Goal: Task Accomplishment & Management: Use online tool/utility

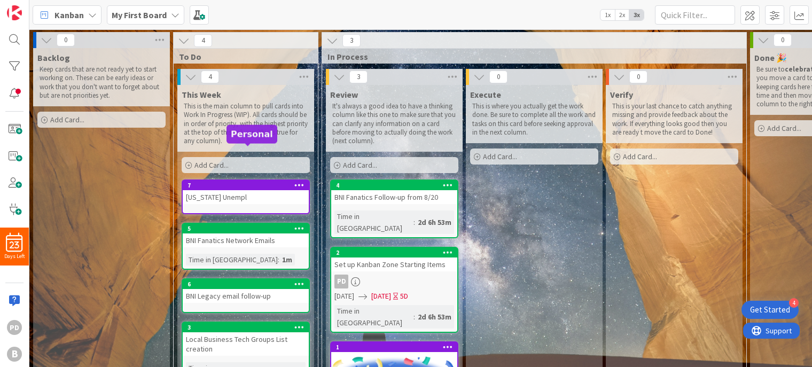
scroll to position [34, 0]
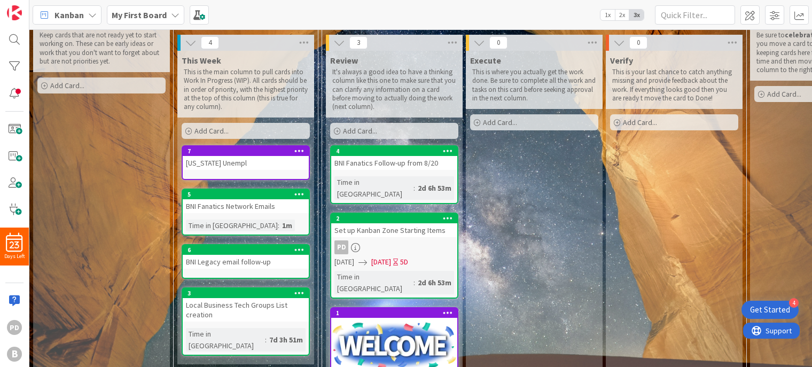
click at [95, 82] on div "Add Card..." at bounding box center [101, 85] width 128 height 16
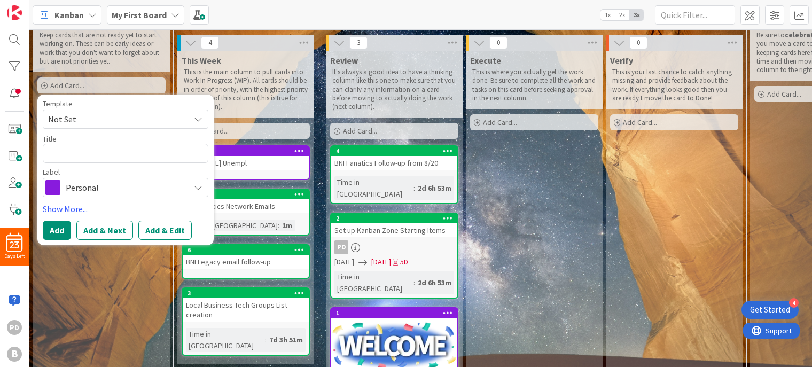
type textarea "x"
type textarea "s"
type textarea "x"
type textarea "sc"
type textarea "x"
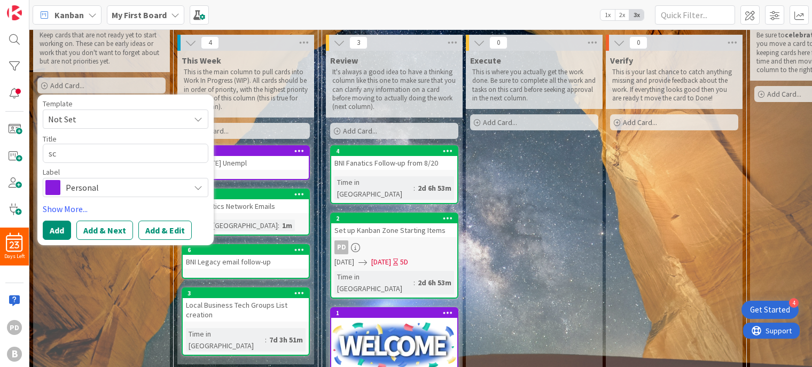
type textarea "sch"
type textarea "x"
type textarea "sche"
type textarea "x"
type textarea "sched"
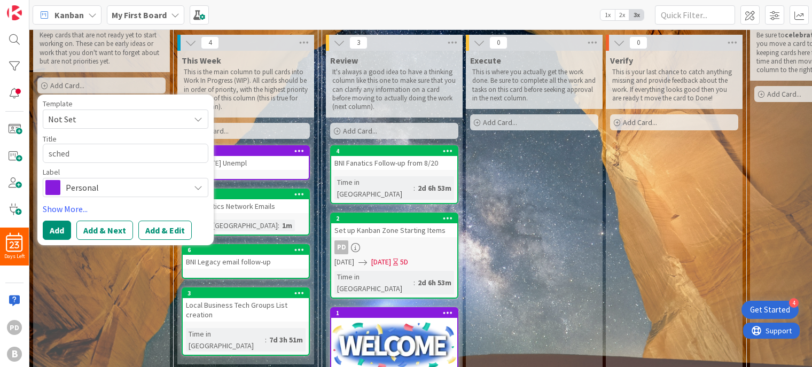
type textarea "x"
type textarea "schedue"
type textarea "x"
type textarea "scheduel"
type textarea "x"
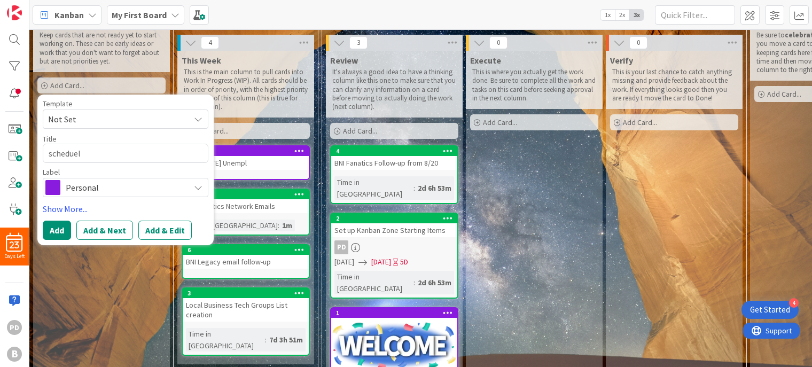
type textarea "scheduel"
type textarea "x"
type textarea "scheduel"
type textarea "x"
type textarea "schedue"
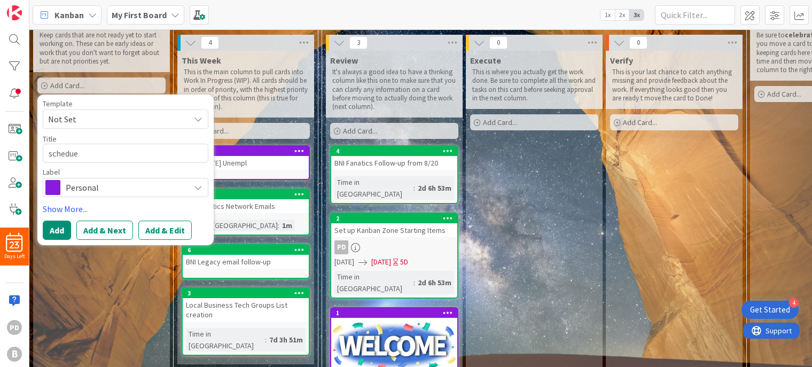
type textarea "x"
type textarea "schedu"
type textarea "x"
type textarea "schedul"
type textarea "x"
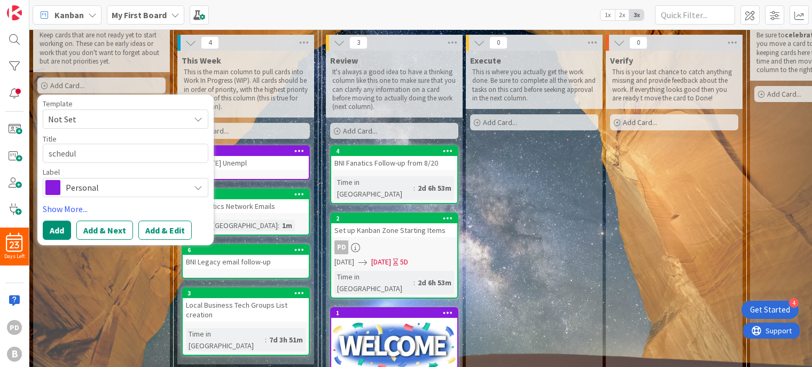
type textarea "schedule"
type textarea "x"
type textarea "schedule"
type textarea "x"
type textarea "schedule"
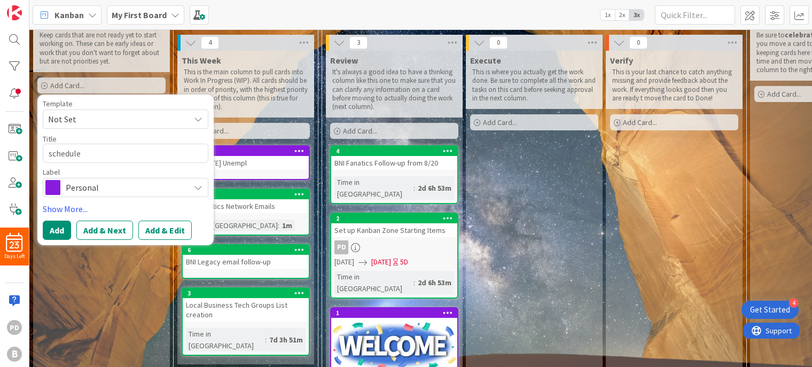
type textarea "x"
type textarea "schedul"
type textarea "x"
type textarea "schedu"
type textarea "x"
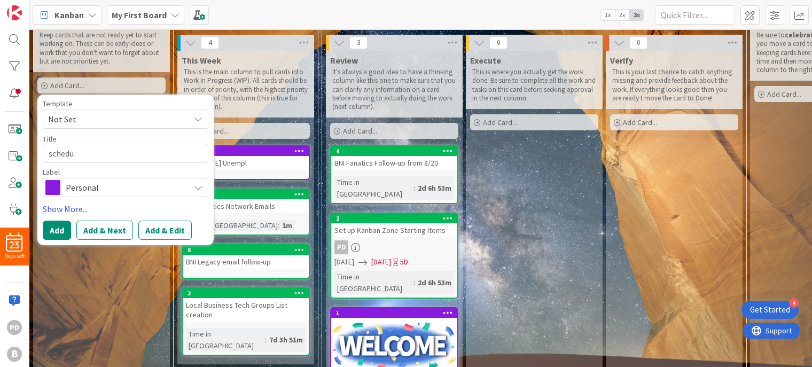
type textarea "sched"
type textarea "x"
type textarea "sche"
type textarea "x"
type textarea "sch"
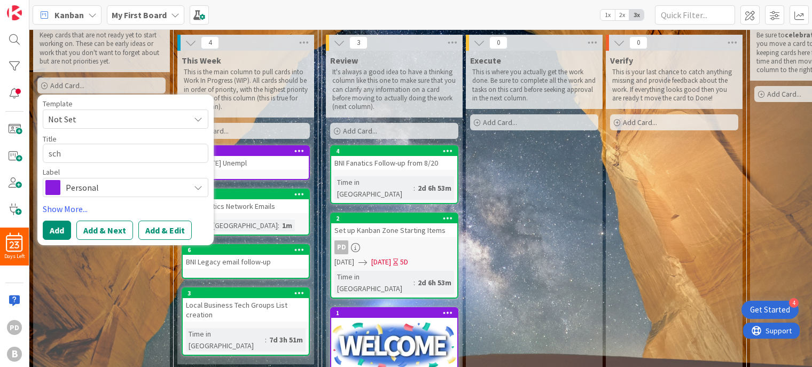
type textarea "x"
type textarea "sc"
type textarea "x"
type textarea "s"
type textarea "x"
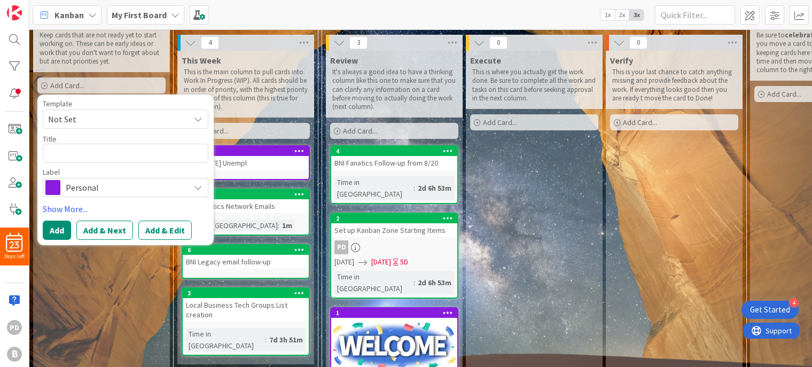
type textarea "W"
type textarea "x"
type textarea "Wi"
type textarea "x"
type textarea "Wil"
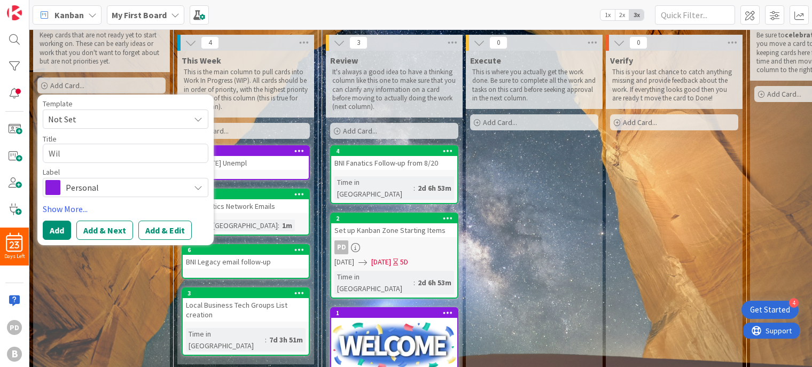
type textarea "x"
type textarea "Will"
type textarea "x"
type textarea "Will"
type textarea "x"
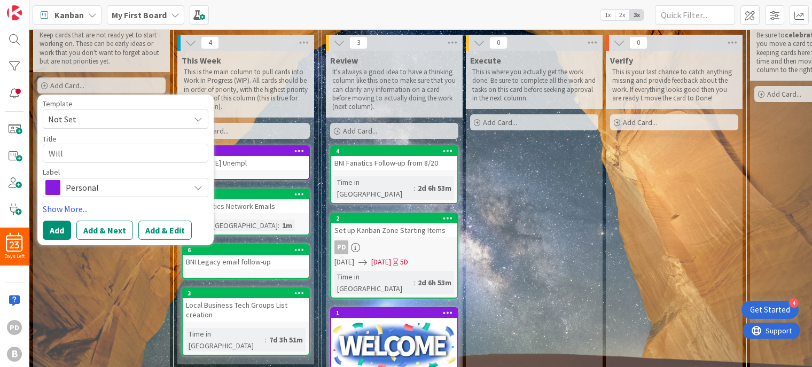
type textarea "Will R"
type textarea "x"
type textarea "Will Ro"
type textarea "x"
type textarea "[PERSON_NAME]"
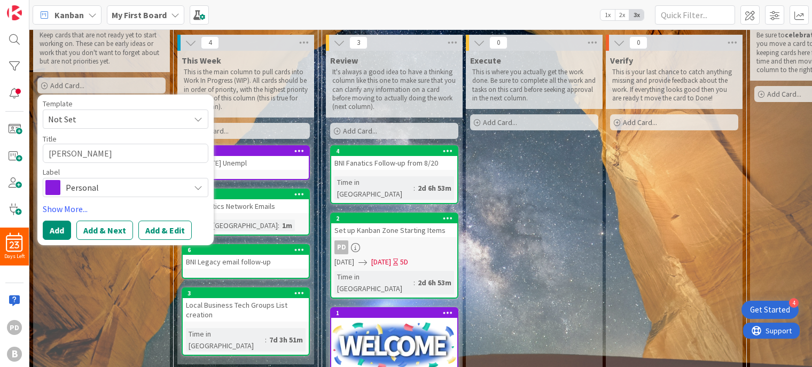
type textarea "x"
type textarea "[PERSON_NAME]"
type textarea "x"
type textarea "[PERSON_NAME]"
type textarea "x"
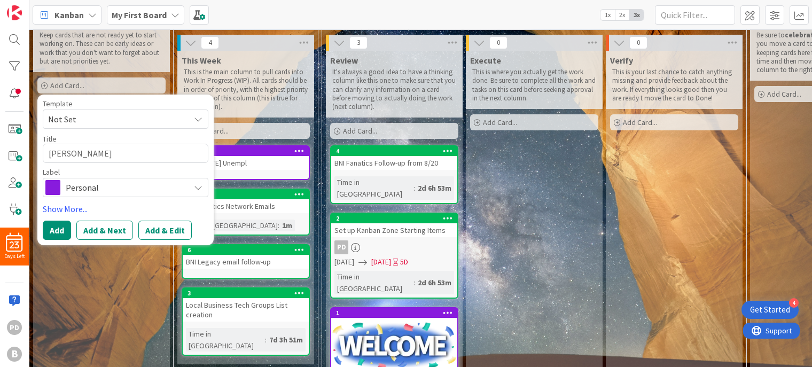
type textarea "Will Rodriq"
type textarea "x"
type textarea "[PERSON_NAME]"
type textarea "x"
type textarea "[PERSON_NAME]"
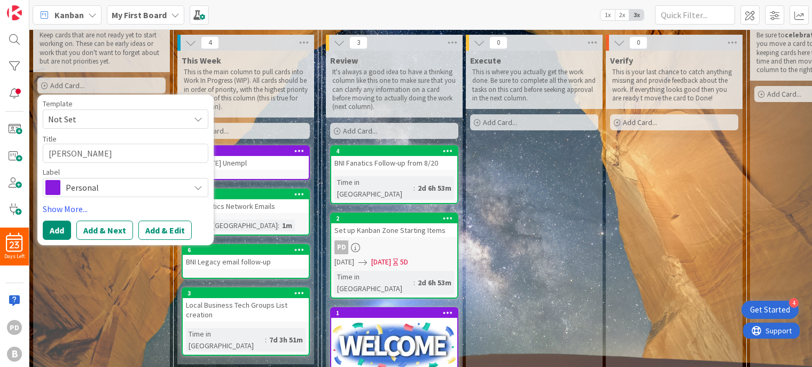
type textarea "x"
type textarea "[PERSON_NAME]"
type textarea "x"
type textarea "Will Rodrigues"
type textarea "x"
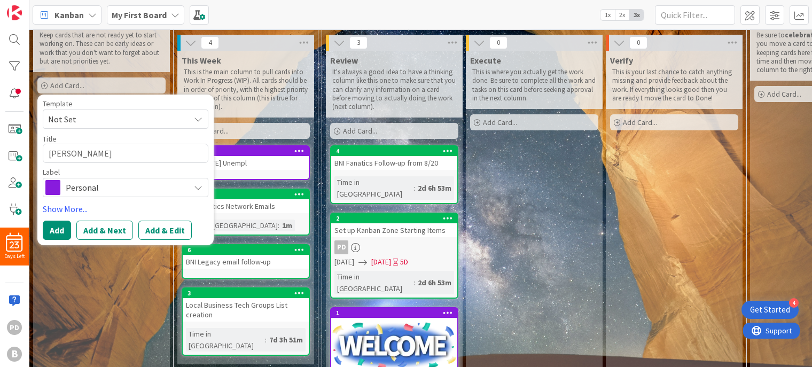
type textarea "[PERSON_NAME]"
type textarea "x"
type textarea "[PERSON_NAME]"
type textarea "x"
type textarea "[PERSON_NAME]"
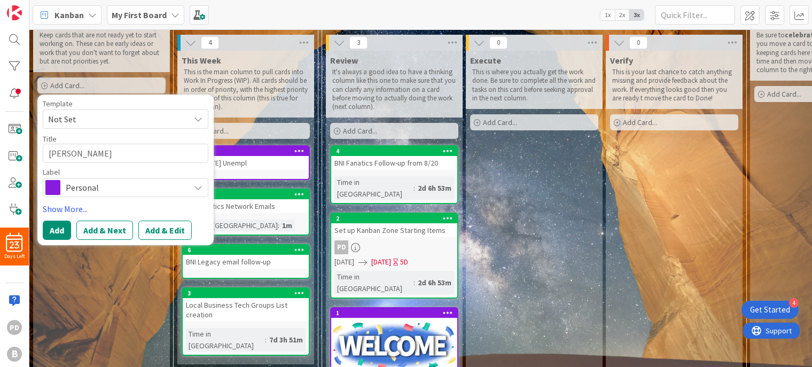
type textarea "x"
type textarea "[PERSON_NAME] -"
type textarea "x"
type textarea "[PERSON_NAME] - s"
type textarea "x"
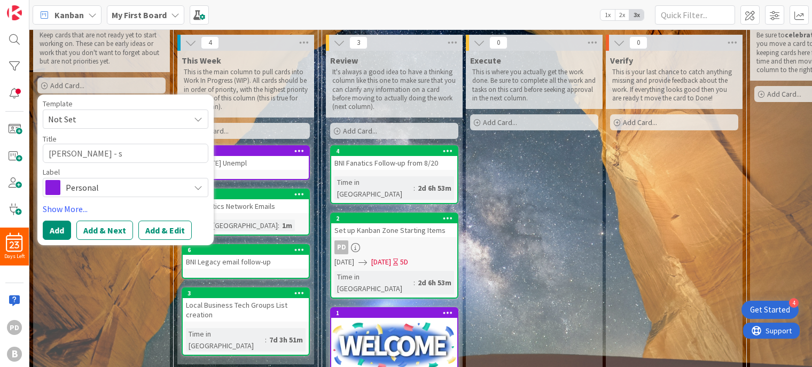
type textarea "[PERSON_NAME] - sc"
type textarea "x"
type textarea "[PERSON_NAME] - sch"
type textarea "x"
type textarea "[PERSON_NAME] - sche"
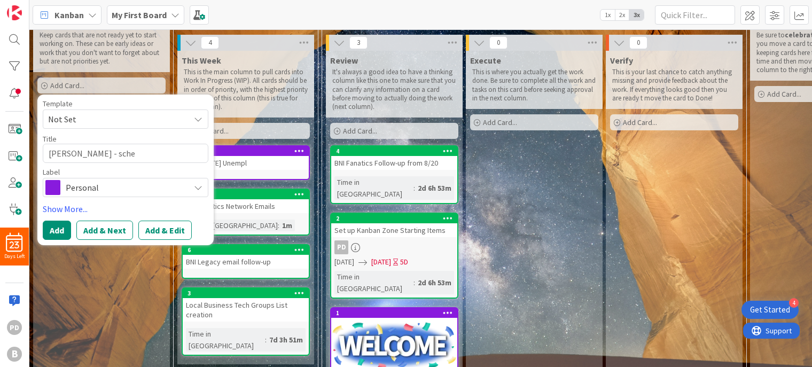
type textarea "x"
type textarea "[PERSON_NAME] - sched"
type textarea "x"
type textarea "[PERSON_NAME] - schedu"
type textarea "x"
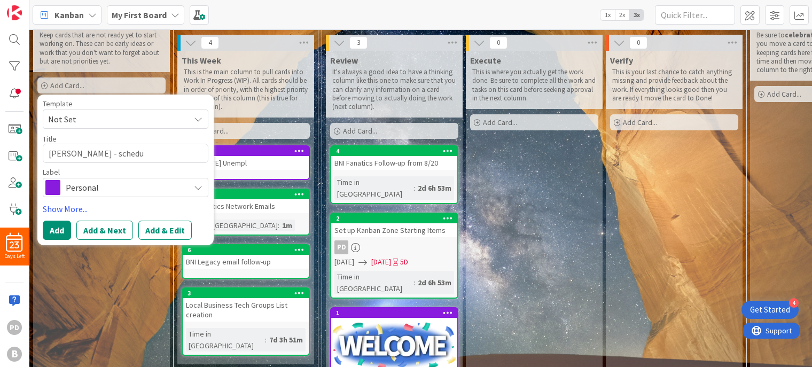
type textarea "[PERSON_NAME] - schedul"
type textarea "x"
type textarea "[PERSON_NAME] - schedule"
type textarea "x"
type textarea "[PERSON_NAME] - schedule"
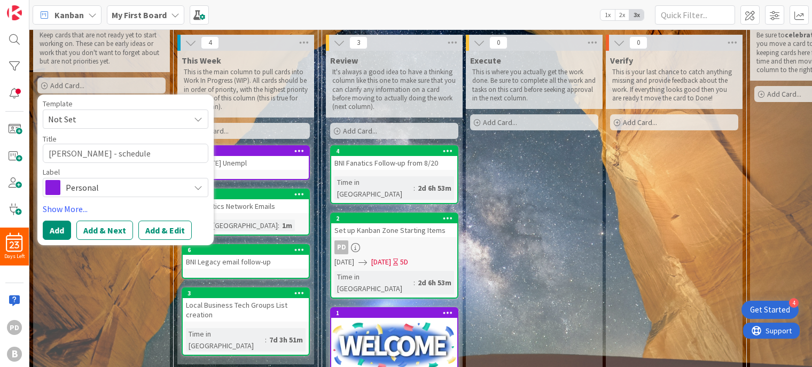
type textarea "x"
type textarea "[PERSON_NAME] - schedule P"
type textarea "x"
type textarea "[PERSON_NAME] - schedule PA"
type textarea "x"
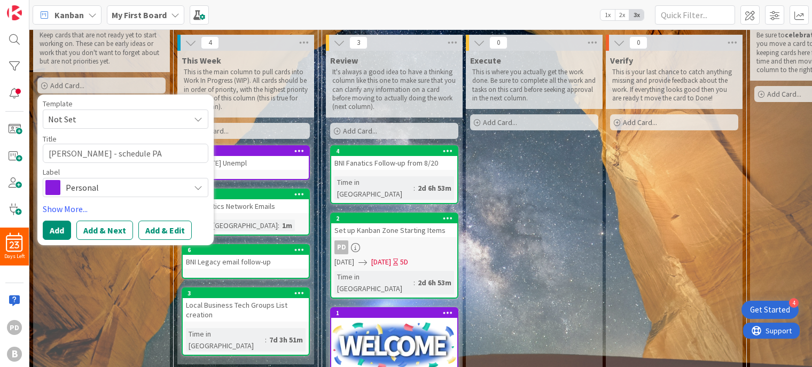
type textarea "[PERSON_NAME] - schedule PAS"
type textarea "x"
type textarea "[PERSON_NAME] - schedule PAS"
type textarea "x"
type textarea "Will Rodriguez - schedule PAS 2"
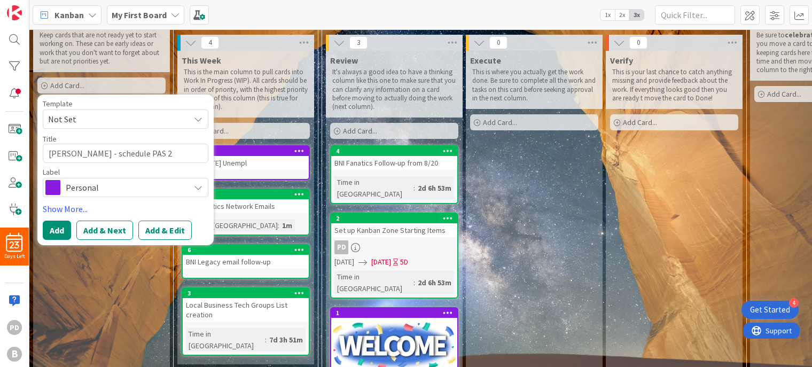
type textarea "x"
type textarea "Will Rodriguez - schedule PAS 2n"
type textarea "x"
type textarea "Will Rodriguez - schedule PAS 2nd"
type textarea "x"
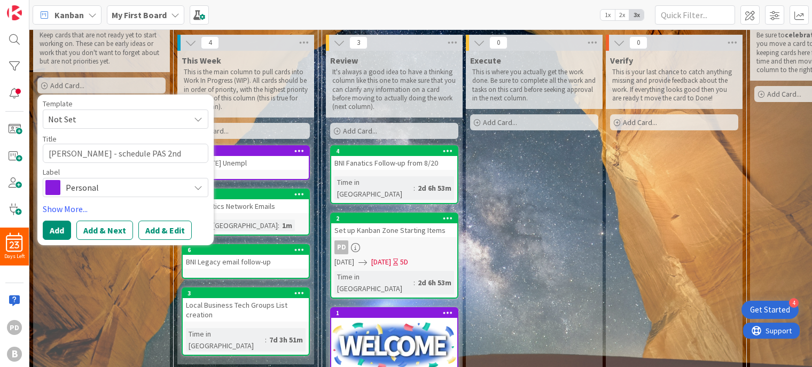
type textarea "Will Rodriguez - schedule PAS 2nd w"
type textarea "x"
type textarea "Will Rodriguez - schedule PAS 2nd we"
type textarea "x"
type textarea "Will Rodriguez - schedule PAS 2nd wee"
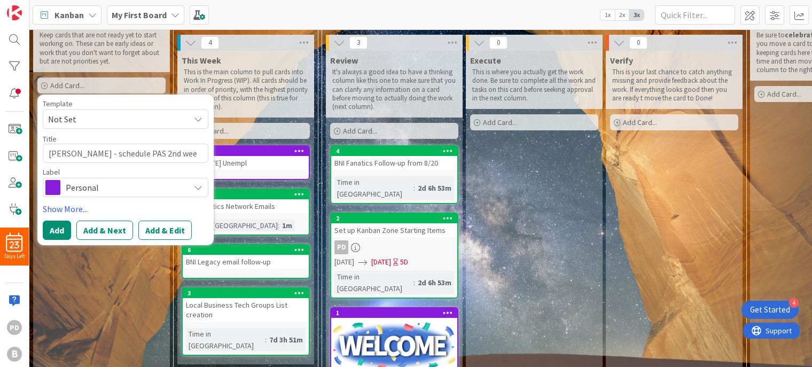
type textarea "x"
type textarea "Will Rodriguez - schedule PAS 2nd week"
type textarea "x"
type textarea "Will Rodriguez - schedule PAS 2nd week"
type textarea "x"
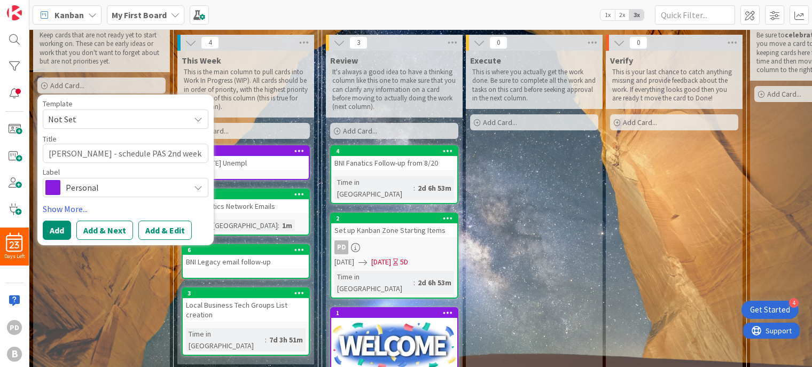
type textarea "Will Rodriguez - schedule PAS 2nd week o"
type textarea "x"
type textarea "Will Rodriguez - schedule PAS 2nd week of"
type textarea "x"
type textarea "Will Rodriguez - schedule PAS 2nd week of"
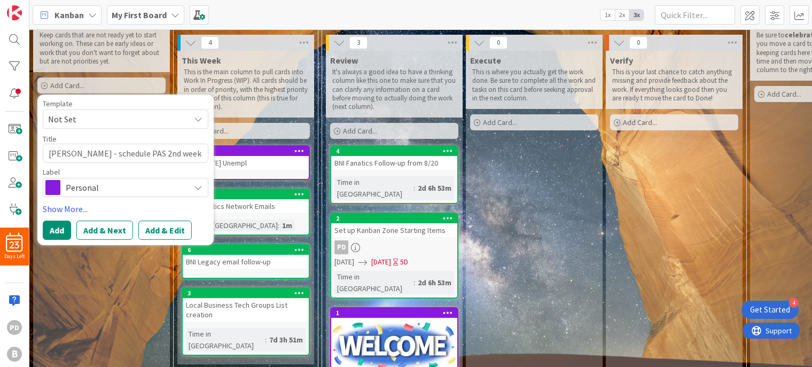
type textarea "x"
type textarea "Will Rodriguez - schedule PAS 2nd week of S"
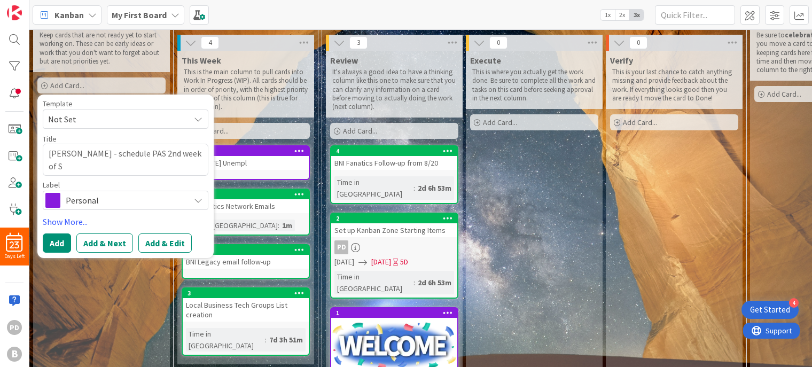
type textarea "x"
type textarea "Will Rodriguez - schedule PAS 2nd week of Se"
type textarea "x"
type textarea "Will Rodriguez - schedule PAS 2nd week of Sep"
type textarea "x"
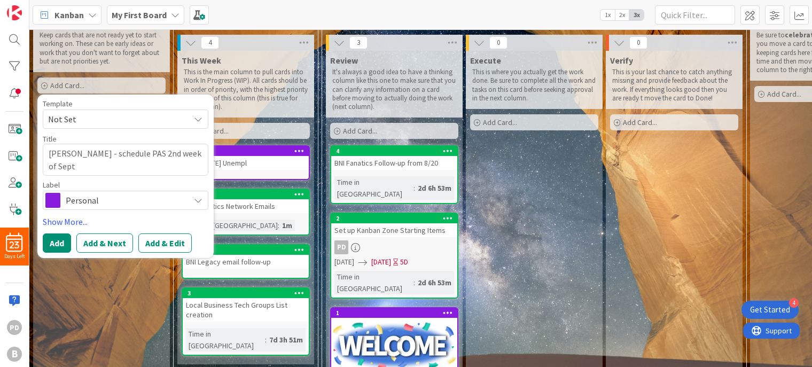
type textarea "Will Rodriguez - schedule PAS 2nd week of Sept"
click at [99, 197] on span "Personal" at bounding box center [125, 200] width 119 height 15
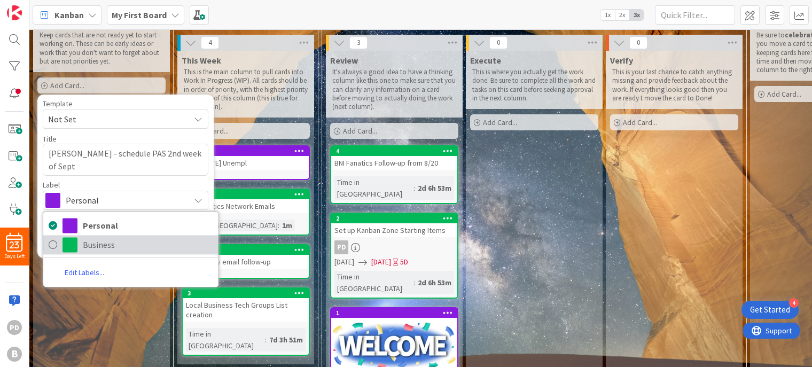
click at [97, 241] on span "Business" at bounding box center [148, 245] width 130 height 16
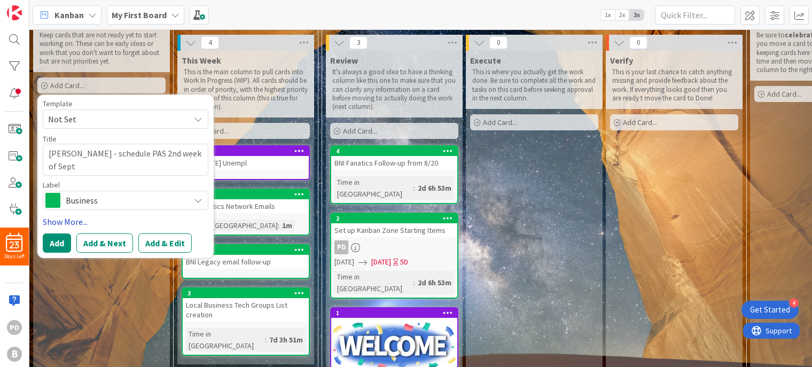
click at [72, 222] on link "Show More..." at bounding box center [126, 221] width 166 height 13
type textarea "x"
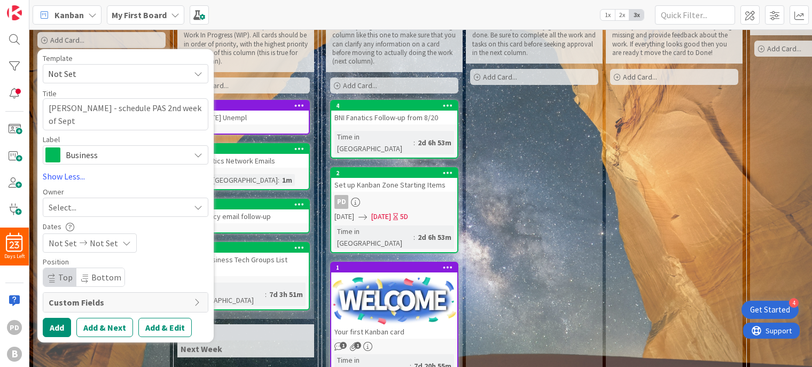
scroll to position [99, 0]
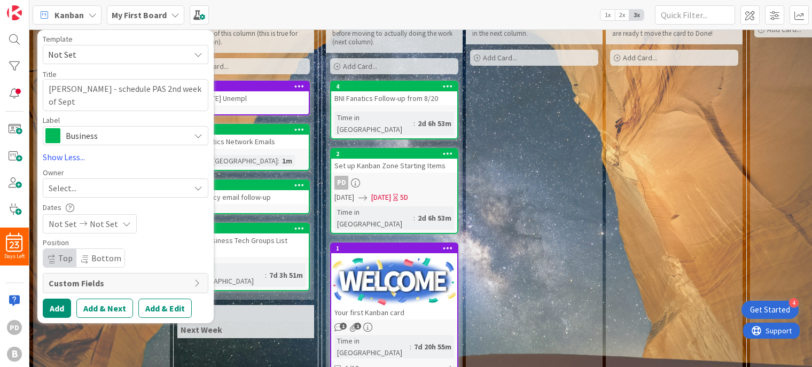
click at [102, 224] on span "Not Set" at bounding box center [104, 223] width 28 height 13
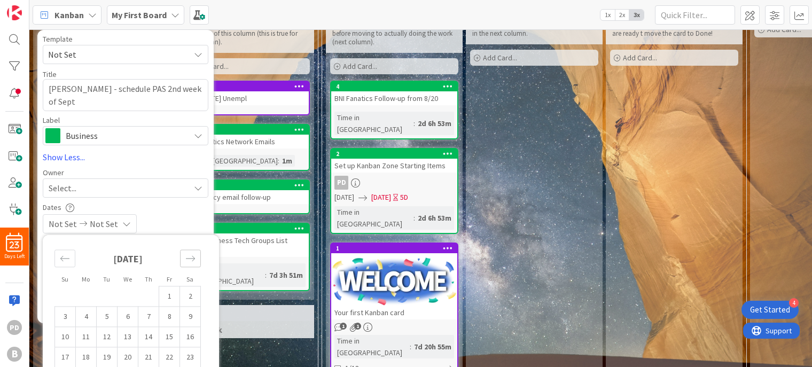
click at [188, 258] on icon "Move forward to switch to the next month." at bounding box center [190, 257] width 9 height 5
click at [78, 316] on td "8" at bounding box center [86, 316] width 21 height 20
type input "09/08/2025"
type textarea "x"
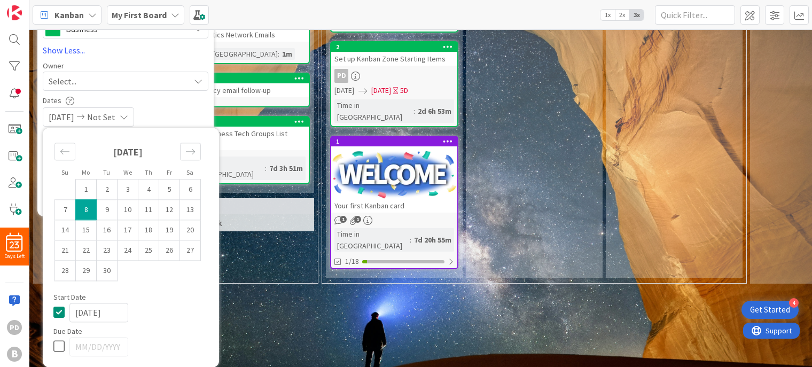
scroll to position [213, 0]
click at [56, 340] on icon at bounding box center [61, 346] width 16 height 13
type input "09/09/2025"
type textarea "x"
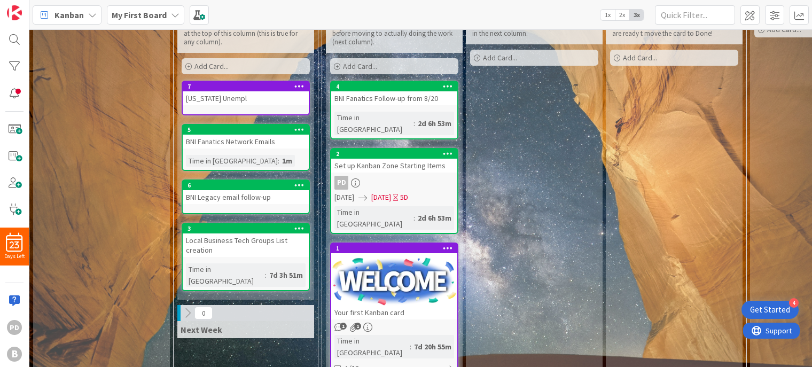
scroll to position [0, 0]
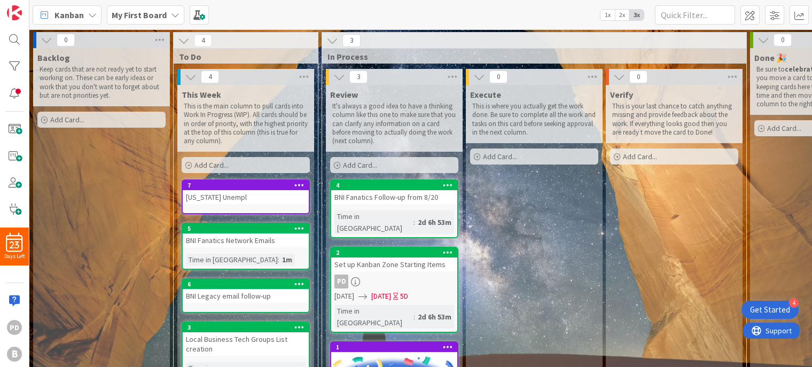
click at [60, 91] on p "Keep cards that are not ready yet to start working on. These can be early ideas…" at bounding box center [102, 82] width 124 height 35
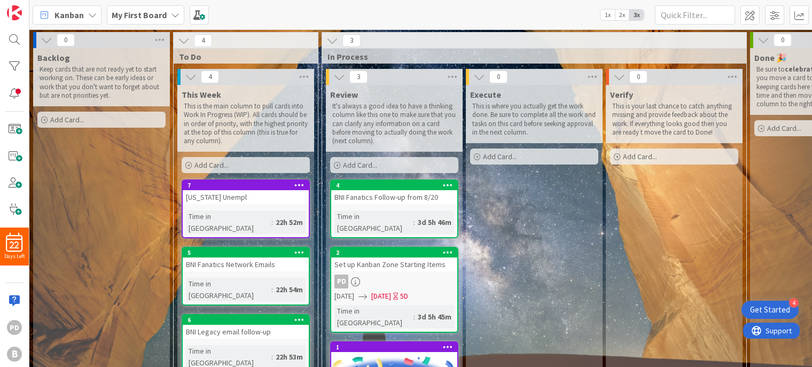
click at [94, 121] on div "Add Card..." at bounding box center [101, 120] width 128 height 16
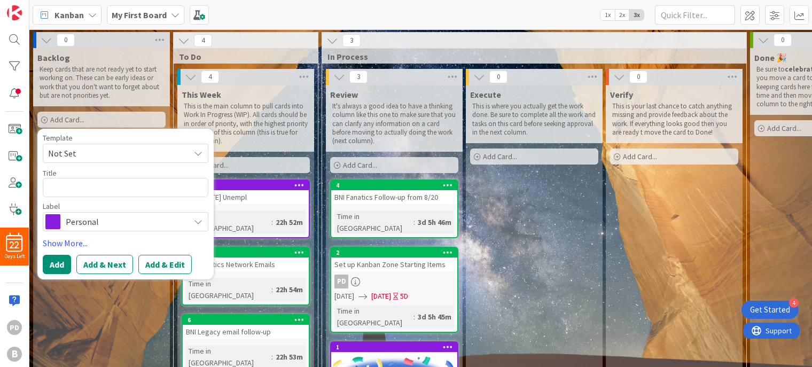
click at [90, 185] on textarea at bounding box center [126, 187] width 166 height 19
type textarea "x"
type textarea "W"
type textarea "x"
type textarea "Wi"
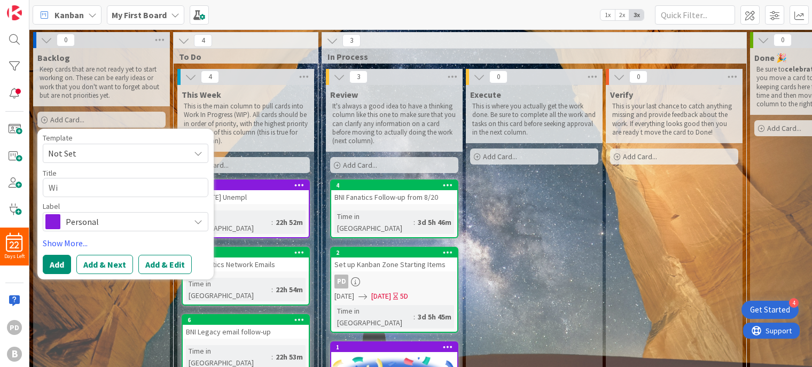
type textarea "x"
type textarea "Wil"
type textarea "x"
type textarea "Will"
type textarea "x"
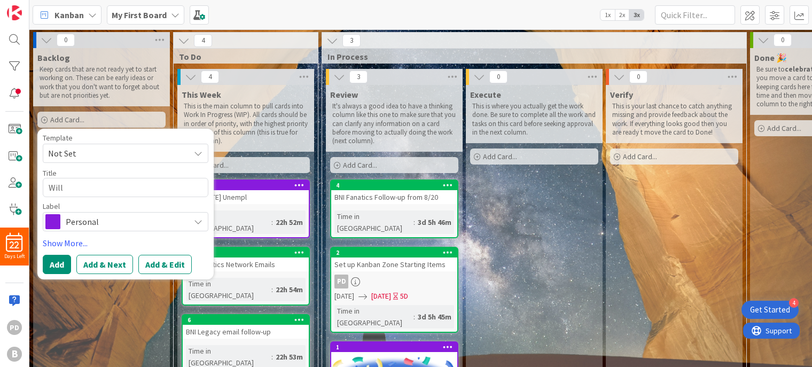
type textarea "Will"
type textarea "x"
type textarea "Will R"
type textarea "x"
type textarea "Will Ro"
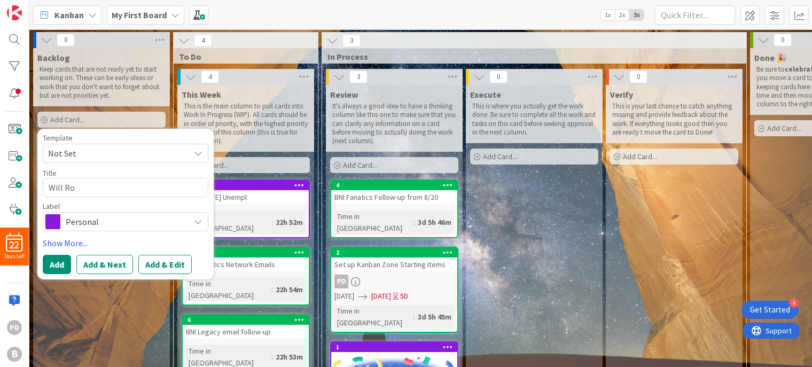
type textarea "x"
type textarea "[PERSON_NAME]"
type textarea "x"
type textarea "[PERSON_NAME]"
type textarea "x"
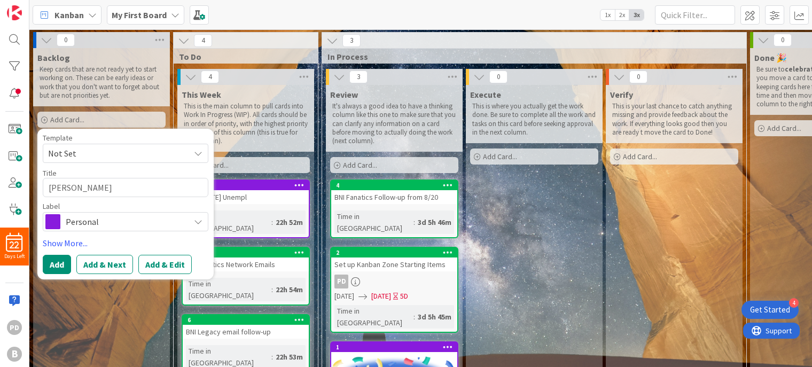
type textarea "[PERSON_NAME]"
type textarea "x"
type textarea "[PERSON_NAME]"
type textarea "x"
type textarea "[PERSON_NAME]"
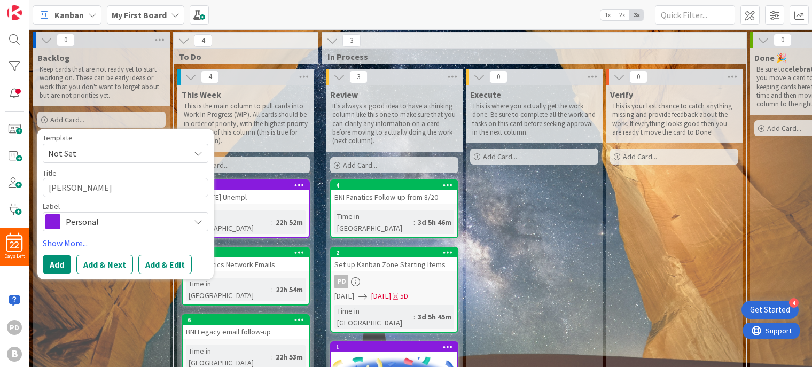
type textarea "x"
type textarea "[PERSON_NAME]"
type textarea "x"
type textarea "[PERSON_NAME]"
type textarea "x"
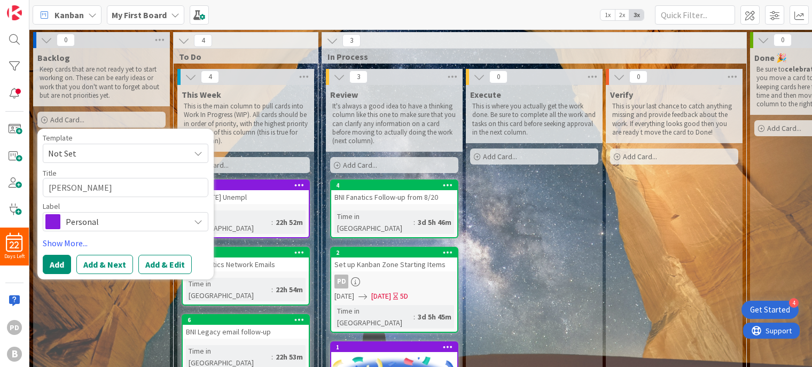
type textarea "[PERSON_NAME]"
type textarea "x"
type textarea "[PERSON_NAME] -"
type textarea "x"
type textarea "[PERSON_NAME] -"
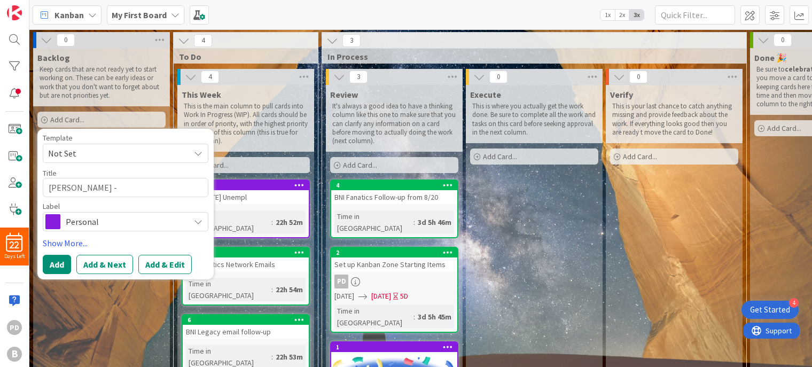
type textarea "x"
type textarea "[PERSON_NAME] - s"
type textarea "x"
type textarea "[PERSON_NAME] - sch"
type textarea "x"
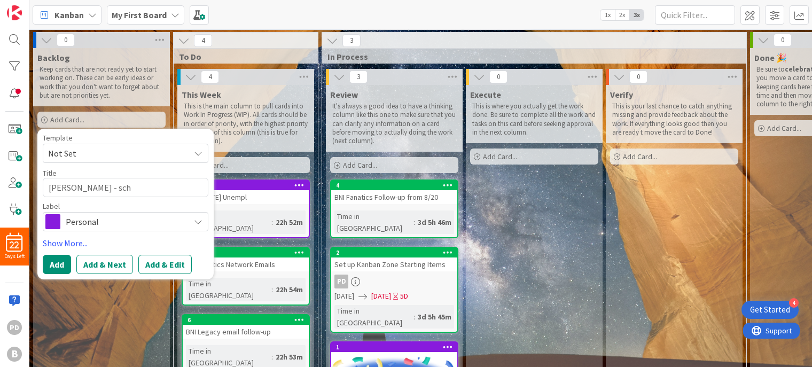
type textarea "[PERSON_NAME] - sche"
type textarea "x"
type textarea "[PERSON_NAME] - sched"
type textarea "x"
type textarea "[PERSON_NAME] - schedu"
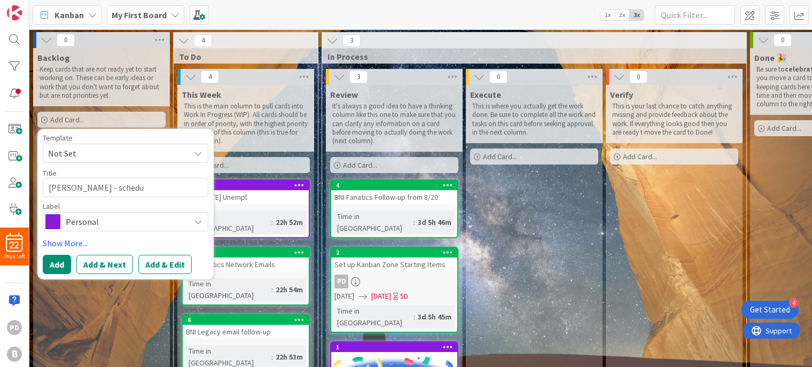
type textarea "x"
type textarea "[PERSON_NAME] - schedul"
type textarea "x"
type textarea "[PERSON_NAME] - schedule"
type textarea "x"
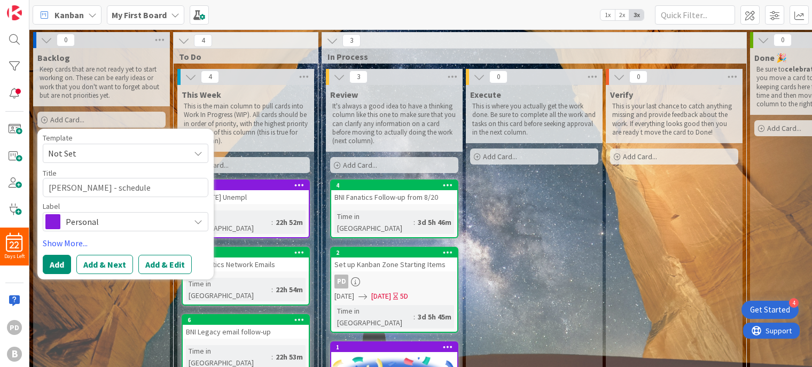
type textarea "[PERSON_NAME] - schedule"
type textarea "x"
type textarea "[PERSON_NAME] - schedule P"
type textarea "x"
type textarea "[PERSON_NAME] - schedule PA"
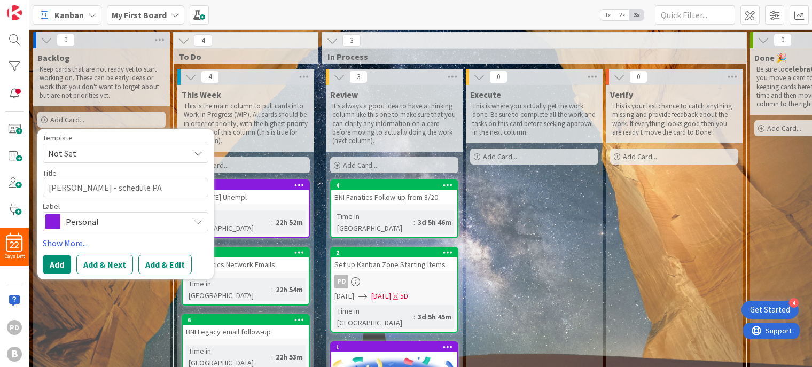
type textarea "x"
type textarea "[PERSON_NAME] - schedule PAS"
click at [105, 222] on span "Personal" at bounding box center [125, 221] width 119 height 15
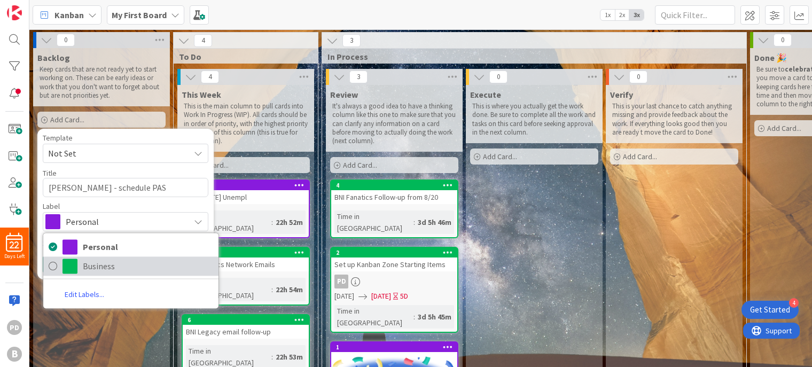
click at [88, 265] on span "Business" at bounding box center [148, 266] width 130 height 16
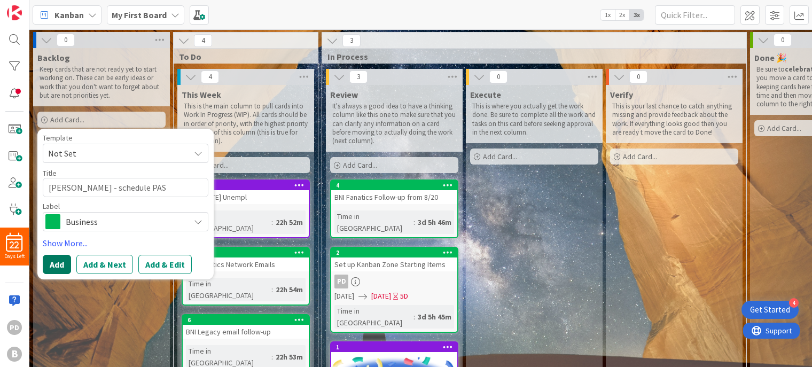
click at [59, 264] on button "Add" at bounding box center [57, 264] width 28 height 19
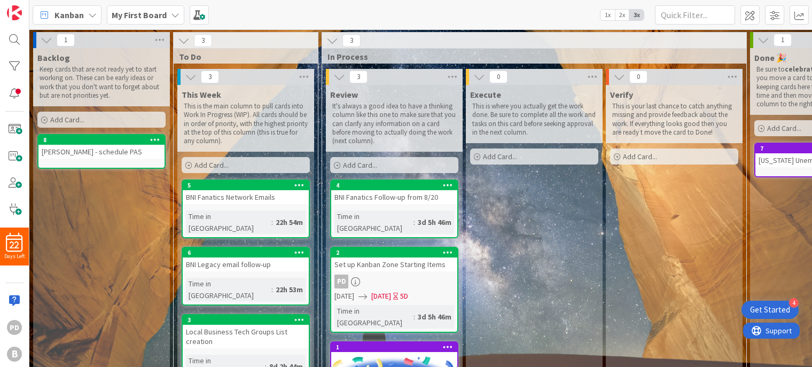
click at [224, 164] on span "Add Card..." at bounding box center [211, 165] width 34 height 10
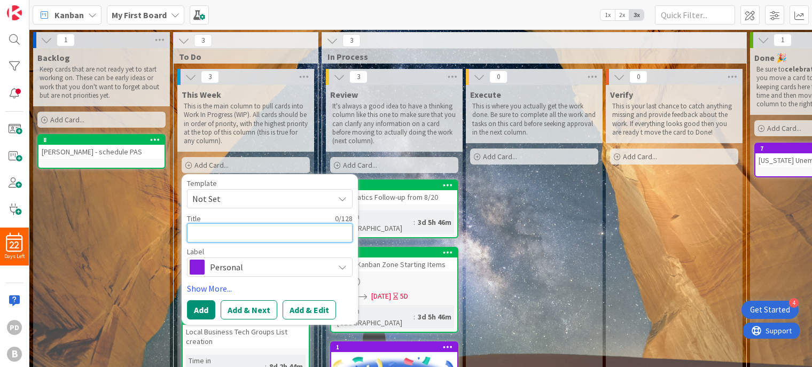
type textarea "x"
type textarea "Ci"
type textarea "x"
type textarea "Cit"
type textarea "x"
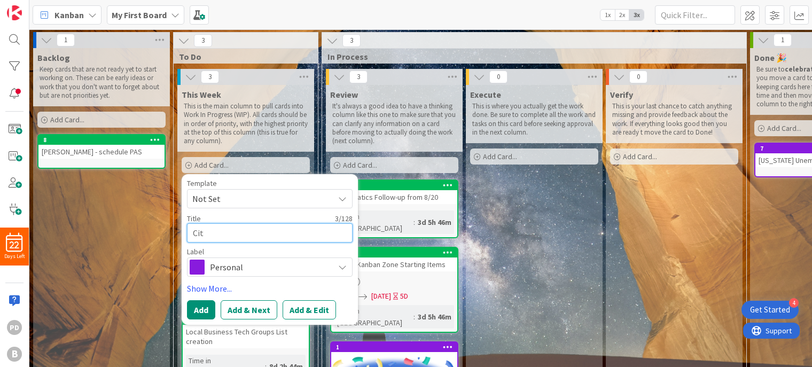
type textarea "Citr"
type textarea "x"
type textarea "Citri"
type textarea "x"
type textarea "Citrin"
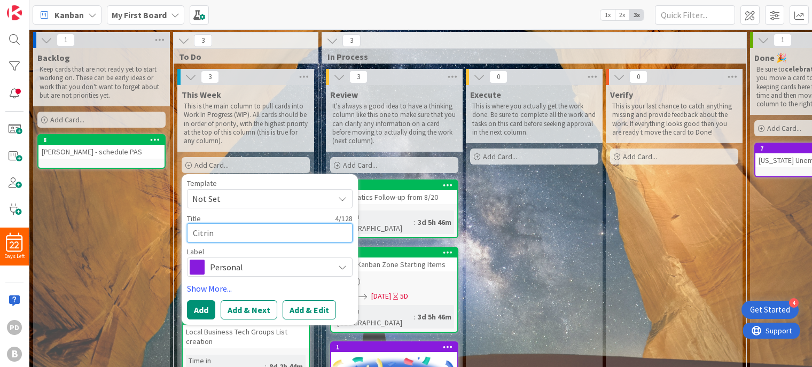
type textarea "x"
type textarea "Citrine"
type textarea "x"
type textarea "Citrin"
type textarea "x"
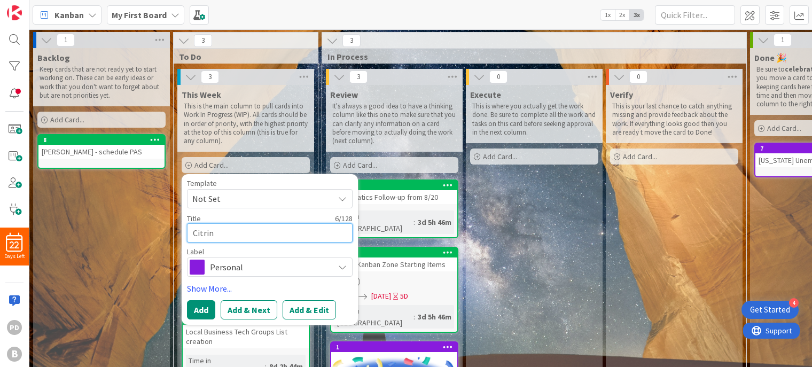
type textarea "Citri"
type textarea "x"
type textarea "Citr"
type textarea "x"
type textarea "Cit"
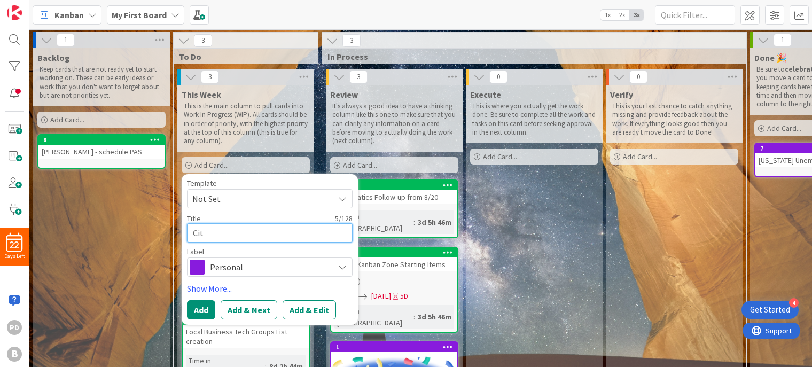
type textarea "x"
type textarea "Ci"
type textarea "x"
type textarea "C"
type textarea "x"
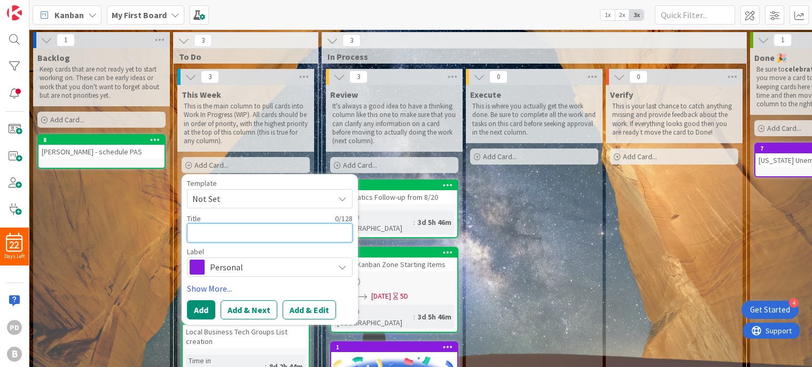
type textarea "F"
type textarea "x"
type textarea "Fa"
type textarea "x"
type textarea "Fan"
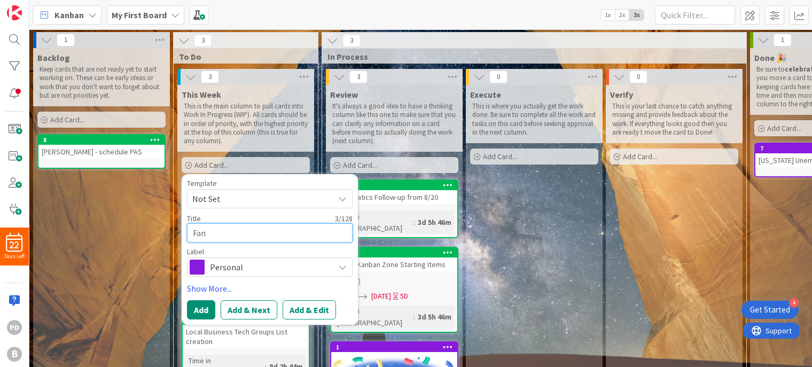
type textarea "x"
type textarea "[PERSON_NAME]"
type textarea "x"
type textarea "Fanni"
type textarea "x"
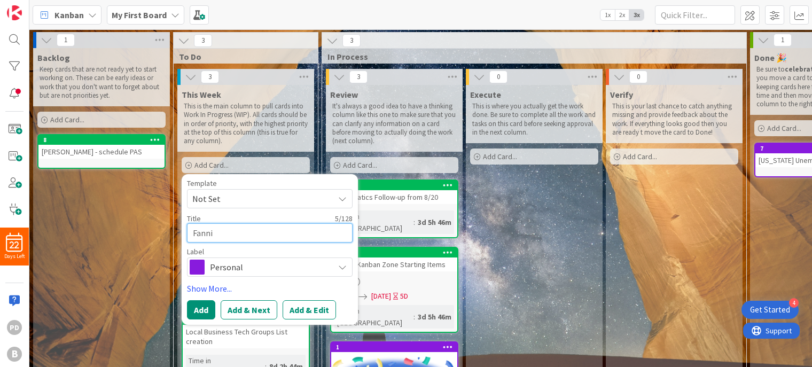
type textarea "[PERSON_NAME]"
type textarea "x"
type textarea "[PERSON_NAME]"
type textarea "x"
type textarea "[PERSON_NAME]"
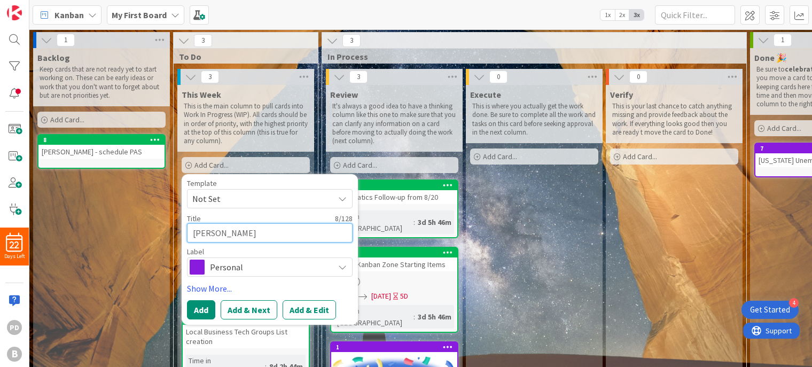
type textarea "x"
type textarea "[PERSON_NAME] Ba"
type textarea "x"
type textarea "[PERSON_NAME][MEDICAL_DATA]"
type textarea "x"
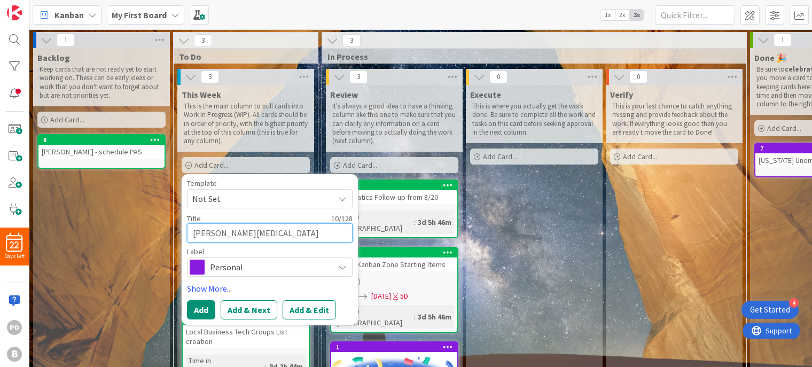
type textarea "[PERSON_NAME]"
type textarea "x"
type textarea "[PERSON_NAME][MEDICAL_DATA]"
type textarea "x"
type textarea "[PERSON_NAME] Ba"
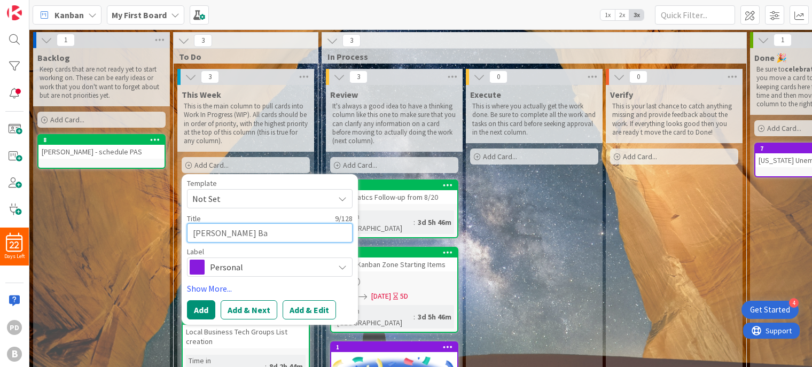
type textarea "x"
type textarea "[PERSON_NAME]"
type textarea "x"
type textarea "[PERSON_NAME]"
type textarea "x"
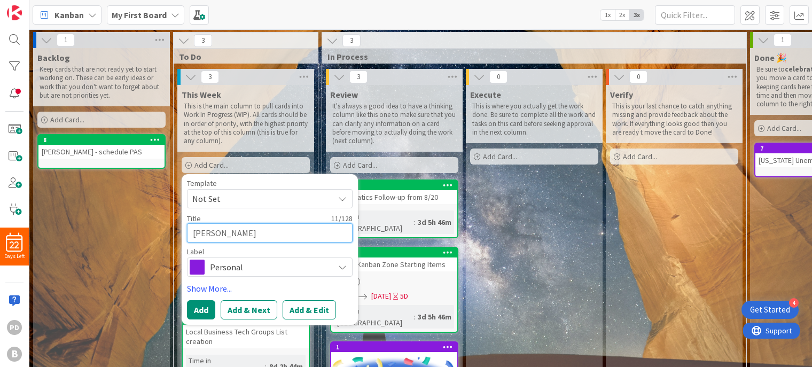
type textarea "[PERSON_NAME]"
type textarea "x"
type textarea "[PERSON_NAME] Baie"
type textarea "x"
type textarea "[PERSON_NAME]"
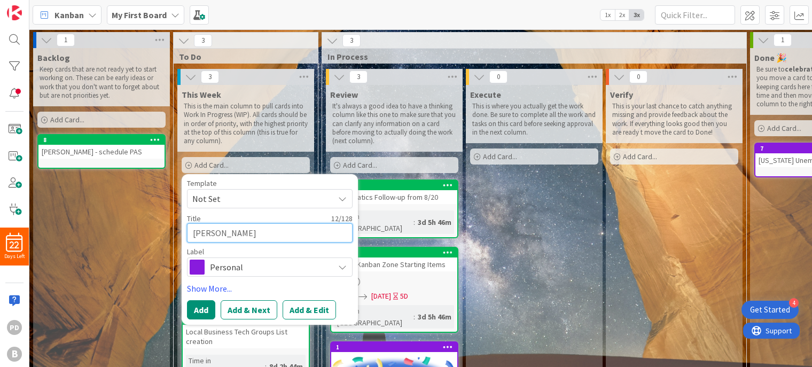
type textarea "x"
type textarea "[PERSON_NAME] Baie"
type textarea "x"
type textarea "[PERSON_NAME]"
type textarea "x"
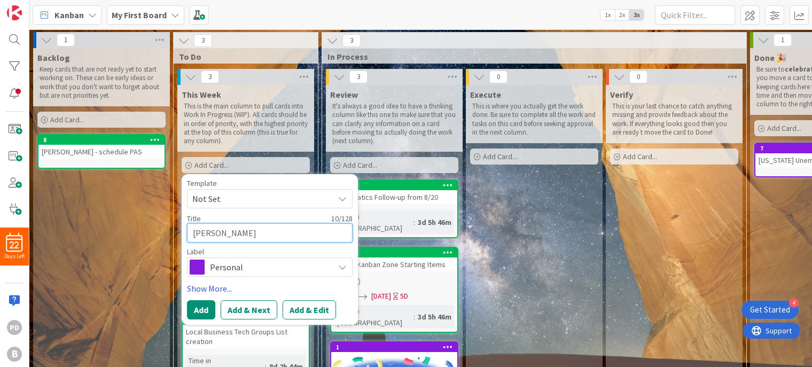
type textarea "[PERSON_NAME] Ba"
click at [261, 223] on textarea "[PERSON_NAME] Ba" at bounding box center [270, 232] width 166 height 19
type textarea "x"
type textarea "[PERSON_NAME]"
type textarea "x"
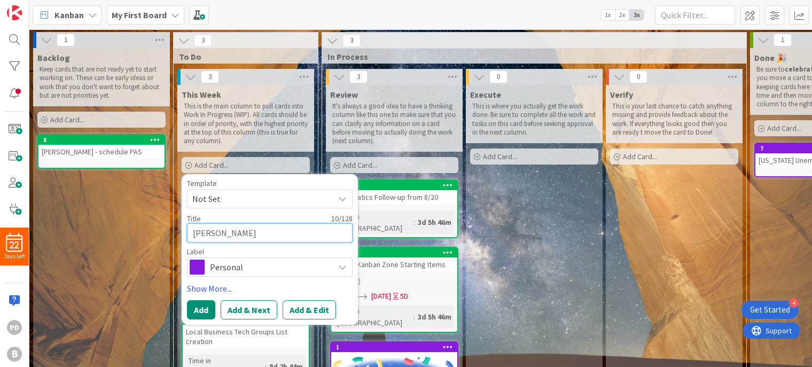
type textarea "[PERSON_NAME]"
type textarea "x"
type textarea "[PERSON_NAME]"
type textarea "x"
type textarea "[PERSON_NAME]"
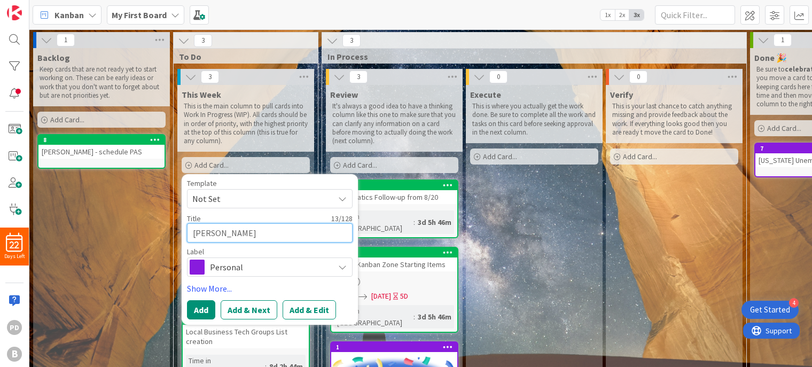
type textarea "x"
type textarea "[PERSON_NAME]"
type textarea "x"
type textarea "[PERSON_NAME] -"
type textarea "x"
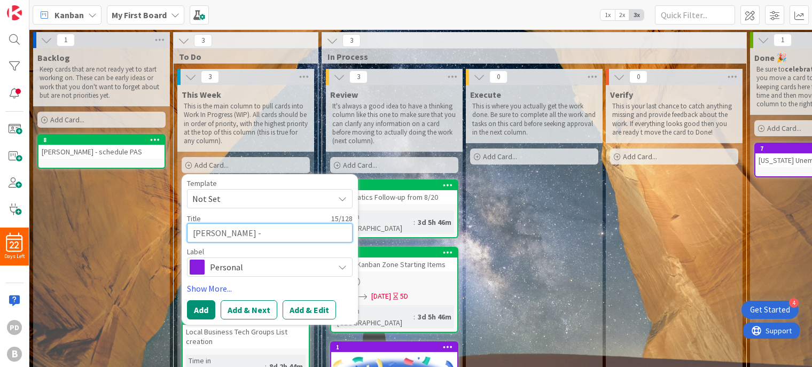
type textarea "[PERSON_NAME] -"
type textarea "x"
type textarea "[PERSON_NAME] - i"
type textarea "x"
type textarea "[PERSON_NAME] - in"
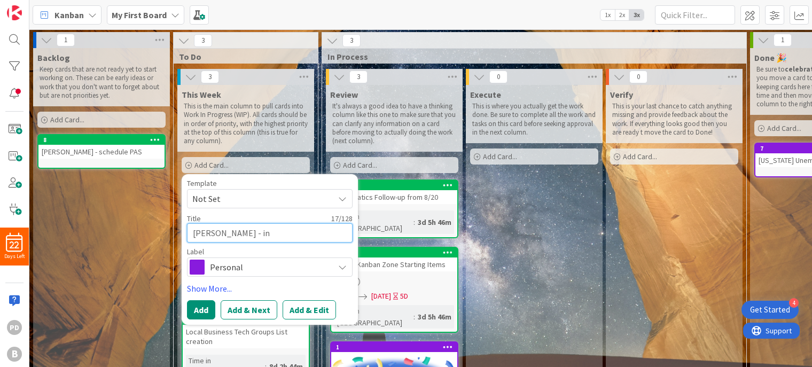
type textarea "x"
type textarea "[PERSON_NAME] - int"
type textarea "x"
type textarea "[PERSON_NAME] - intr"
type textarea "x"
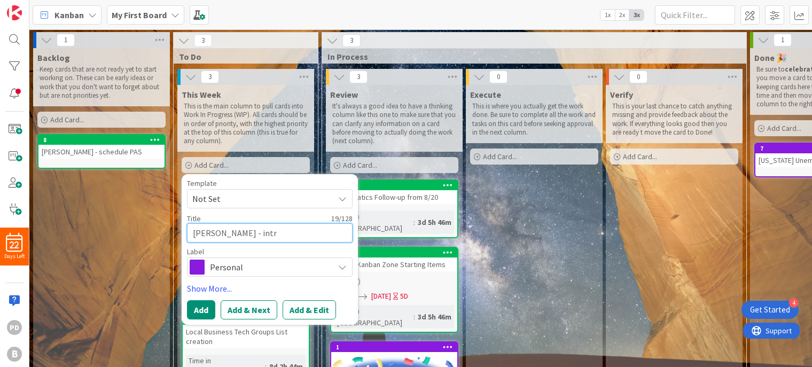
type textarea "[PERSON_NAME] - intro"
type textarea "x"
type textarea "[PERSON_NAME] - introdu"
type textarea "x"
type textarea "[PERSON_NAME] - introduc"
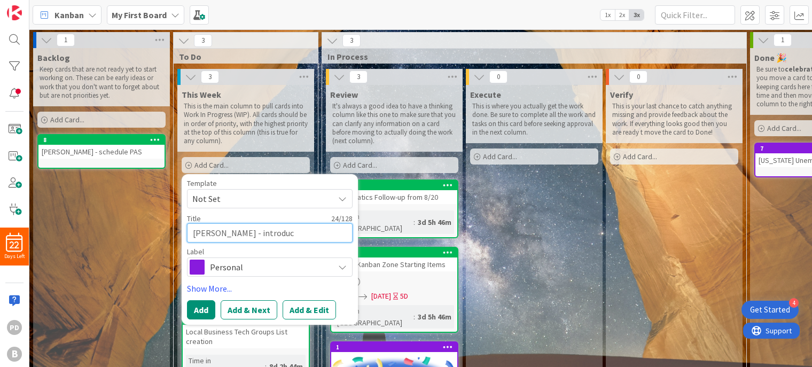
type textarea "x"
type textarea "[PERSON_NAME] - introduce"
type textarea "x"
type textarea "[PERSON_NAME] - introduce"
type textarea "x"
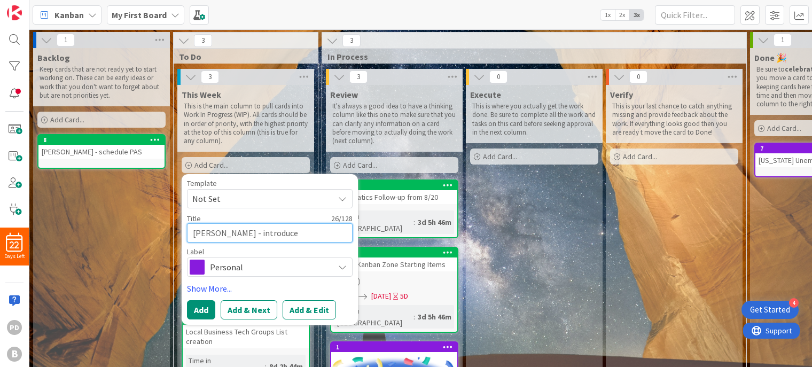
type textarea "[PERSON_NAME] - introduce a"
type textarea "x"
type textarea "[PERSON_NAME] - introduce a"
type textarea "x"
type textarea "[PERSON_NAME] - introduce a bo"
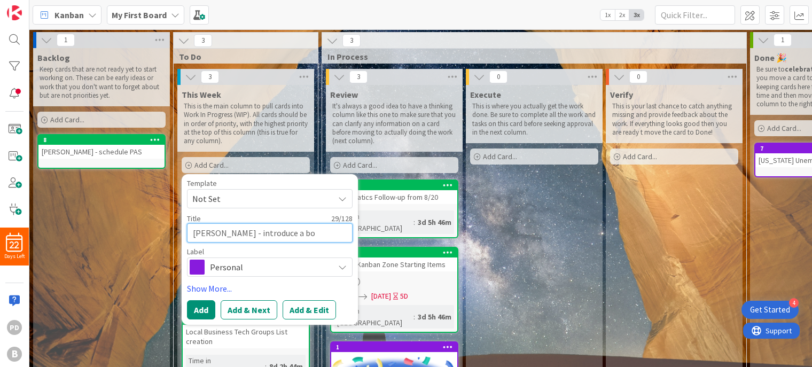
type textarea "x"
type textarea "[PERSON_NAME] - introduce a book"
type textarea "x"
type textarea "[PERSON_NAME] - introduce a booke"
type textarea "x"
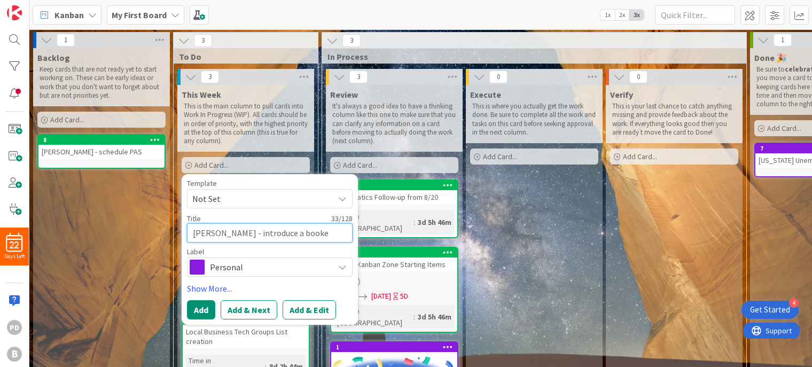
type textarea "[PERSON_NAME] - introduce a bookee"
type textarea "x"
type textarea "[PERSON_NAME] - introduce a bookeep"
type textarea "x"
type textarea "[PERSON_NAME] - introduce a bookeepe"
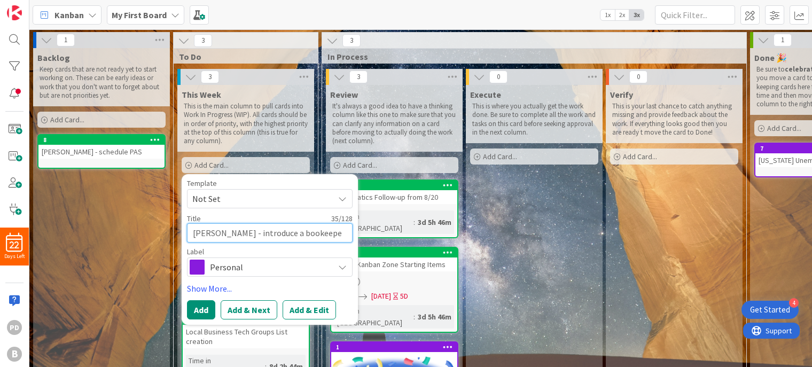
type textarea "x"
type textarea "[PERSON_NAME] - introduce a bookeeper"
click at [297, 264] on span "Personal" at bounding box center [269, 267] width 119 height 15
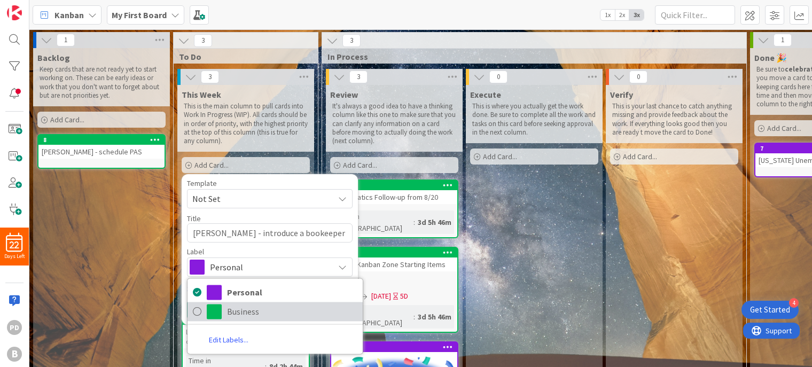
click at [262, 307] on span "Business" at bounding box center [292, 312] width 130 height 16
type textarea "x"
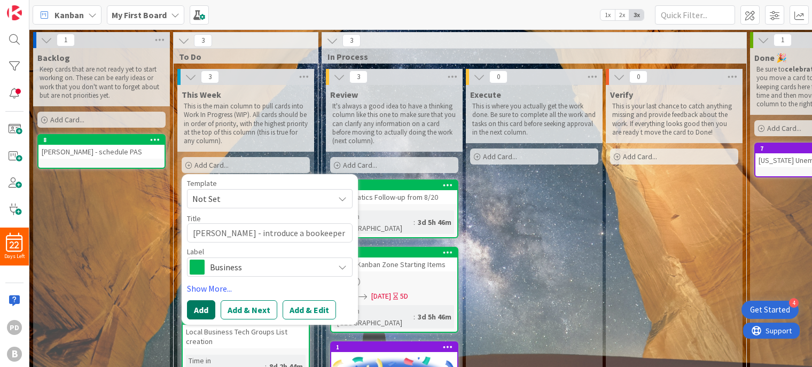
click at [203, 309] on button "Add" at bounding box center [201, 309] width 28 height 19
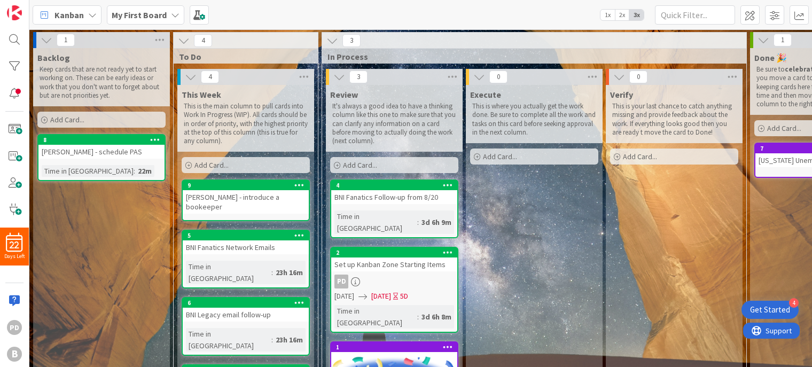
click at [203, 328] on div "Time in [GEOGRAPHIC_DATA]" at bounding box center [228, 339] width 85 height 23
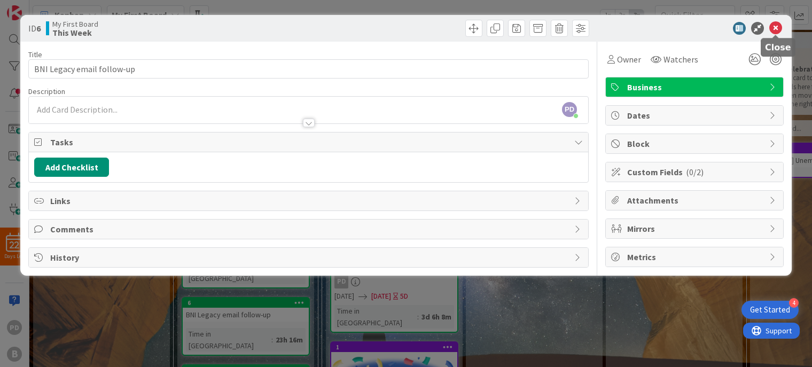
click at [772, 28] on icon at bounding box center [775, 28] width 13 height 13
